Goal: Find contact information: Find contact information

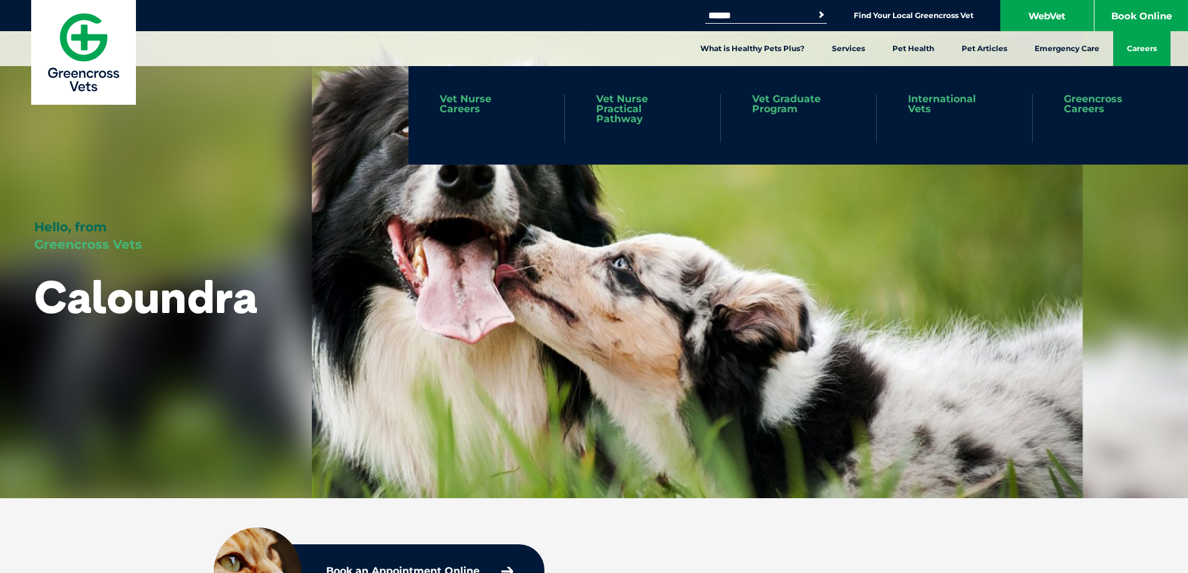
click at [1140, 50] on link "Careers" at bounding box center [1141, 48] width 57 height 35
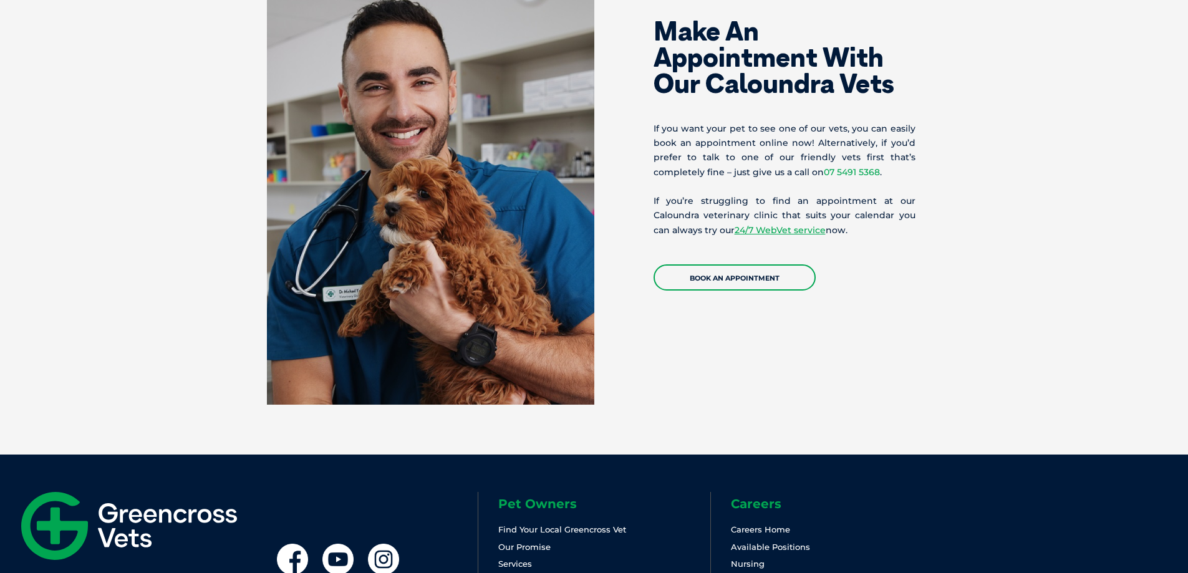
scroll to position [2868, 0]
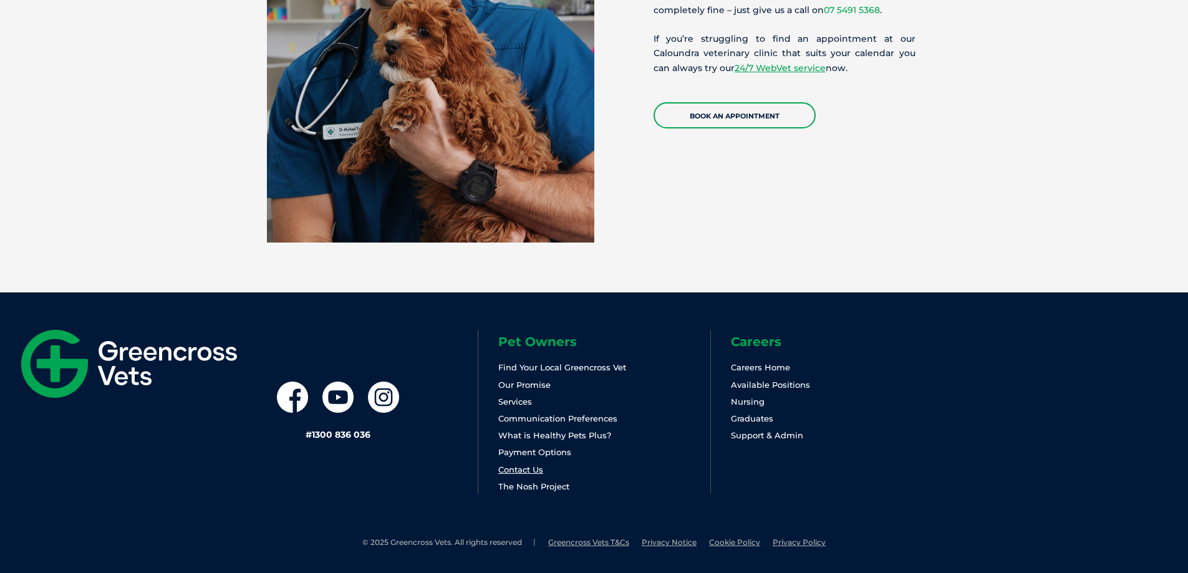
click at [527, 472] on link "Contact Us" at bounding box center [520, 470] width 45 height 10
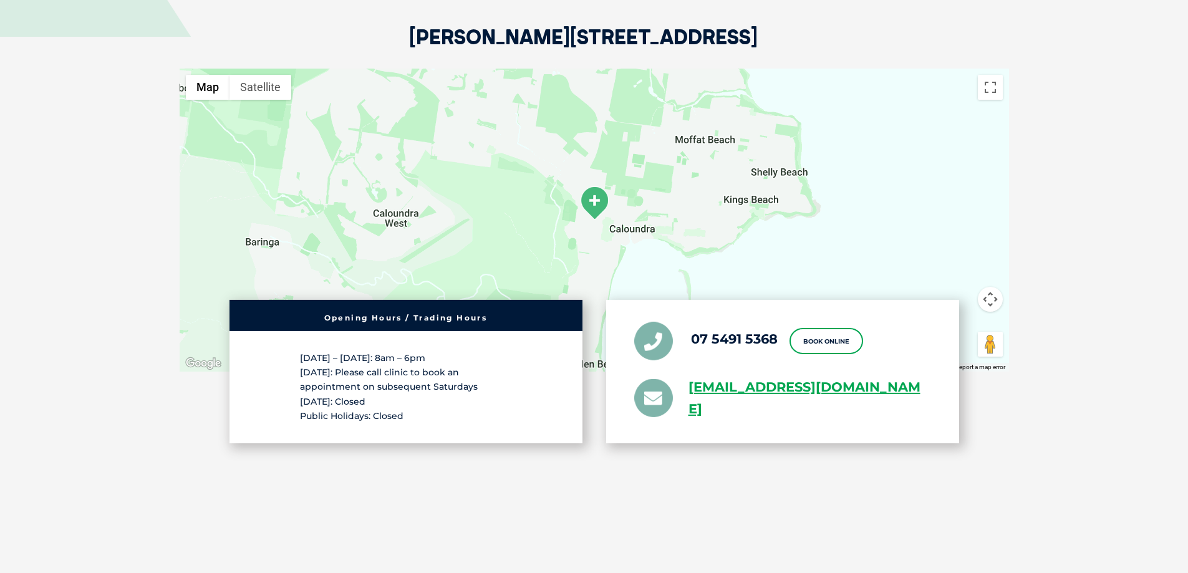
scroll to position [2058, 0]
